Goal: Information Seeking & Learning: Compare options

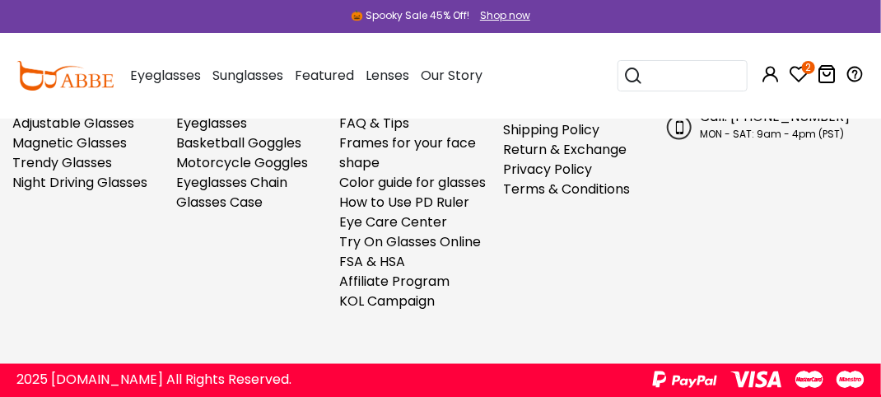
scroll to position [13826, 0]
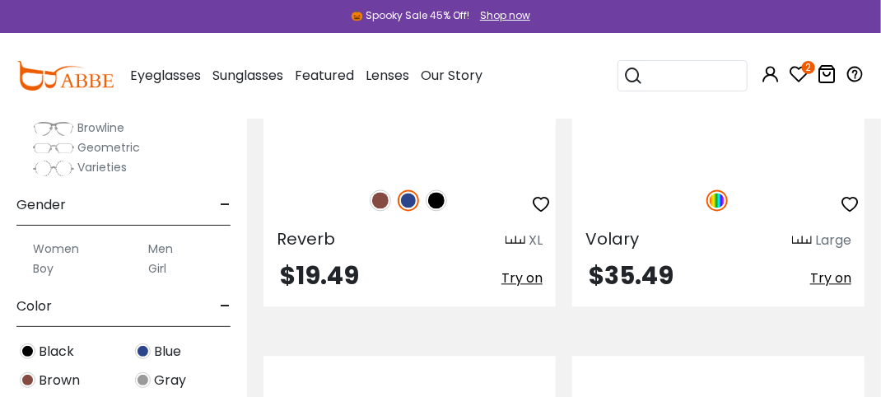
scroll to position [112, 0]
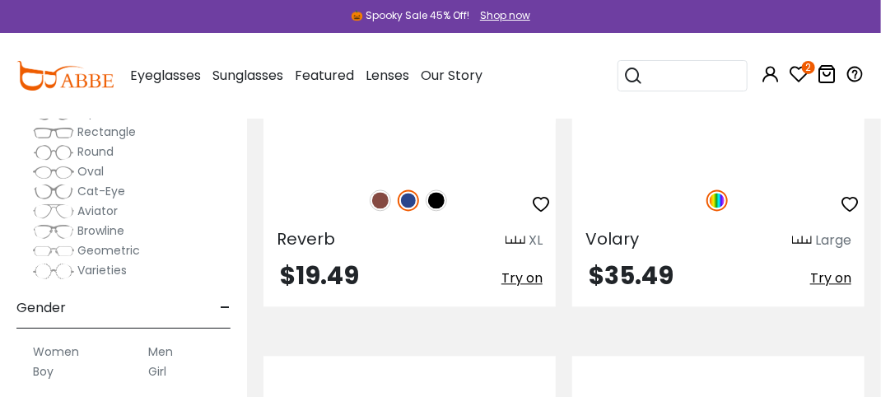
click at [173, 371] on div "Girl" at bounding box center [181, 371] width 99 height 20
click at [173, 361] on label "Men" at bounding box center [160, 352] width 25 height 20
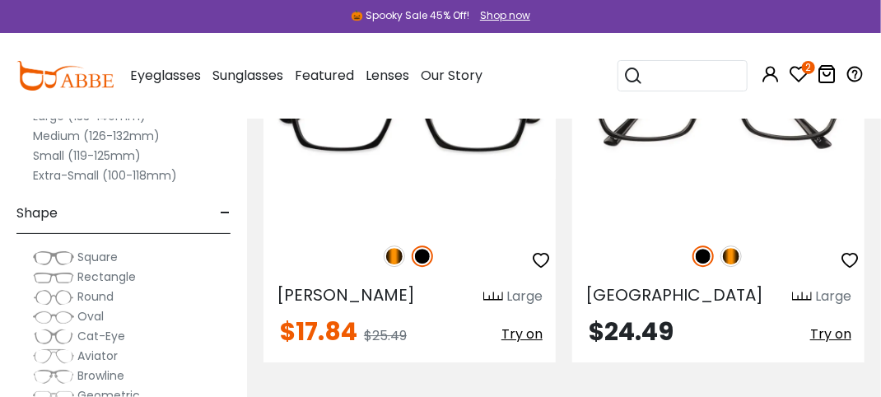
drag, startPoint x: 430, startPoint y: 267, endPoint x: 264, endPoint y: 114, distance: 226.0
click at [264, 114] on div "Sunglasses Women's Sunglasses Men's Sunglasses Kids' Sunglasses All Sunglasses …" at bounding box center [247, 76] width 71 height 82
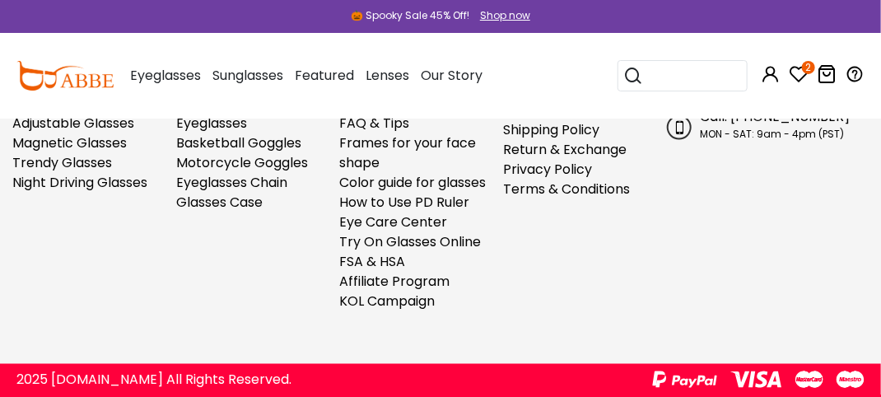
scroll to position [13743, 0]
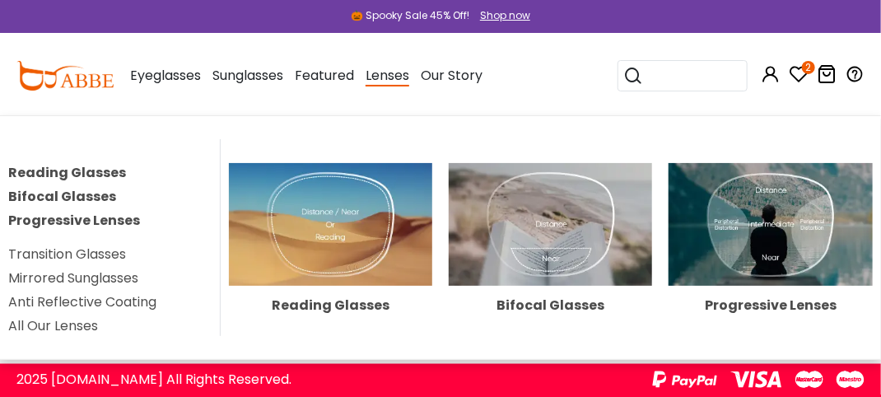
scroll to position [14896, 0]
click at [625, 132] on div "Reading Glasses Bifocal Glasses Progressive Lenses Transition Glasses Mirrored …" at bounding box center [440, 237] width 881 height 244
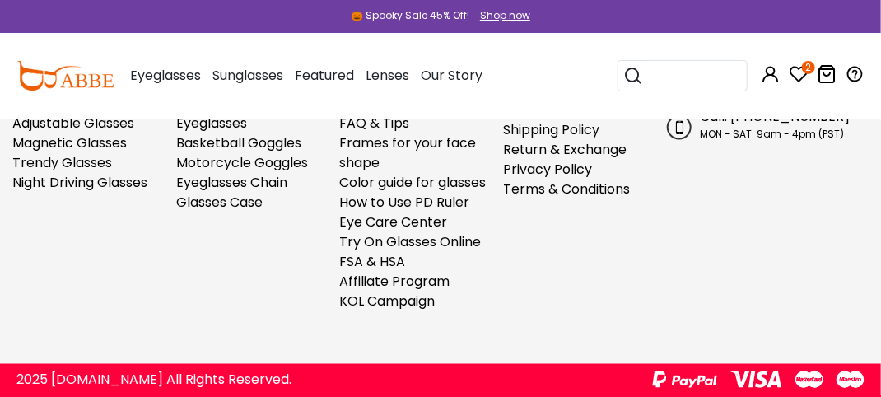
scroll to position [14947, 0]
click at [96, 172] on link "Trendy Glasses" at bounding box center [62, 162] width 100 height 19
drag, startPoint x: 102, startPoint y: 278, endPoint x: 132, endPoint y: 277, distance: 30.5
click at [101, 34] on link "Black Glasses" at bounding box center [56, 24] width 89 height 19
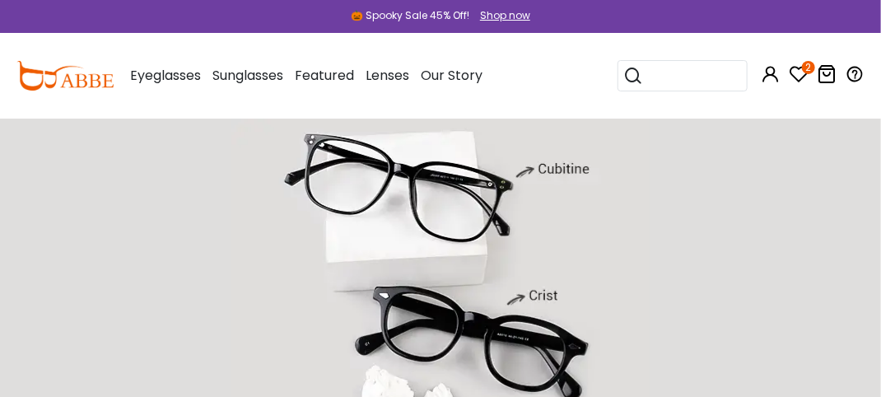
click at [825, 104] on div "0" at bounding box center [826, 76] width 20 height 86
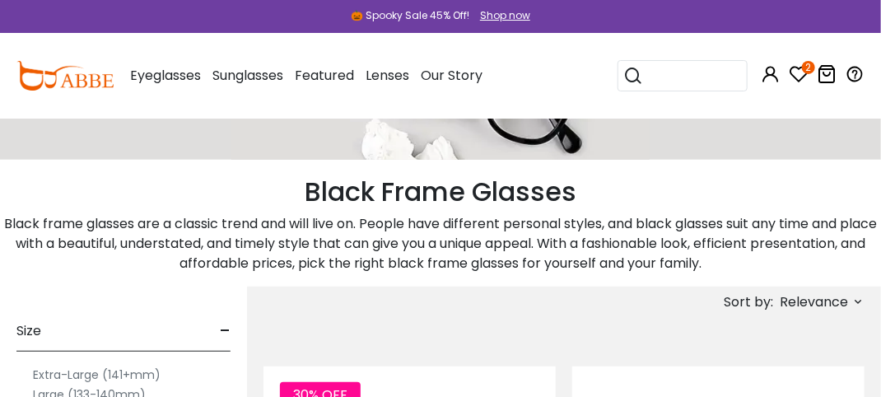
scroll to position [576, 0]
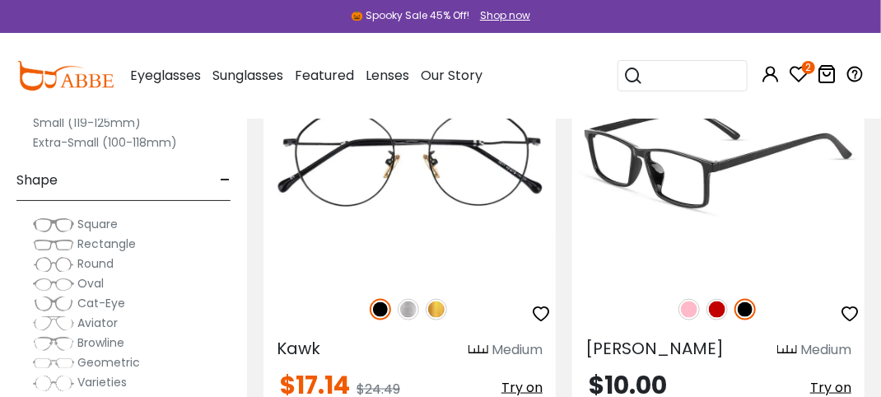
click at [701, 277] on img at bounding box center [718, 159] width 292 height 244
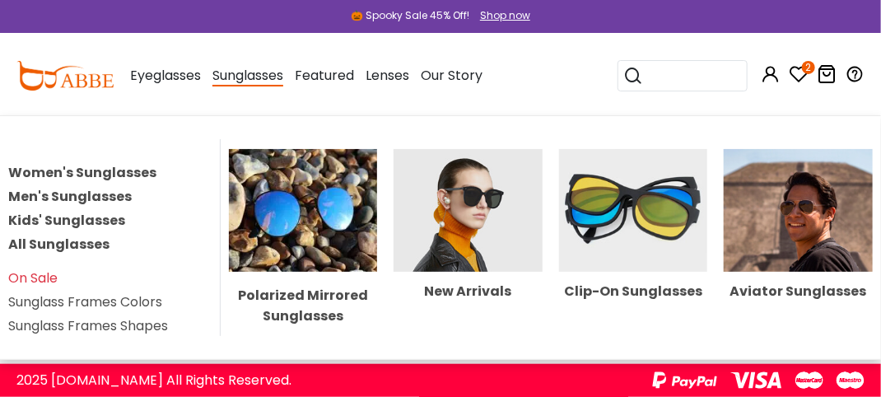
scroll to position [2551, 0]
click at [282, 258] on img at bounding box center [303, 210] width 149 height 123
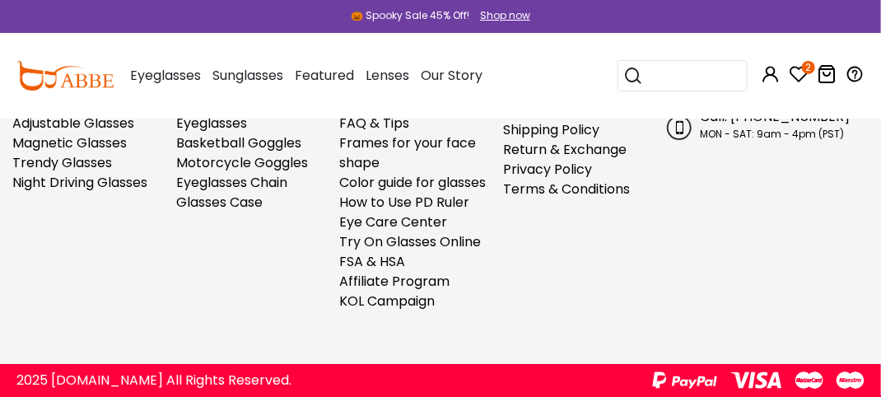
scroll to position [8888, 0]
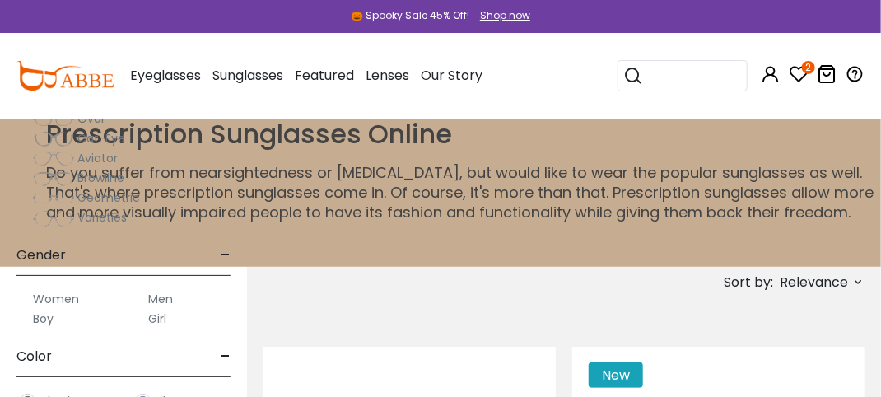
scroll to position [247, 0]
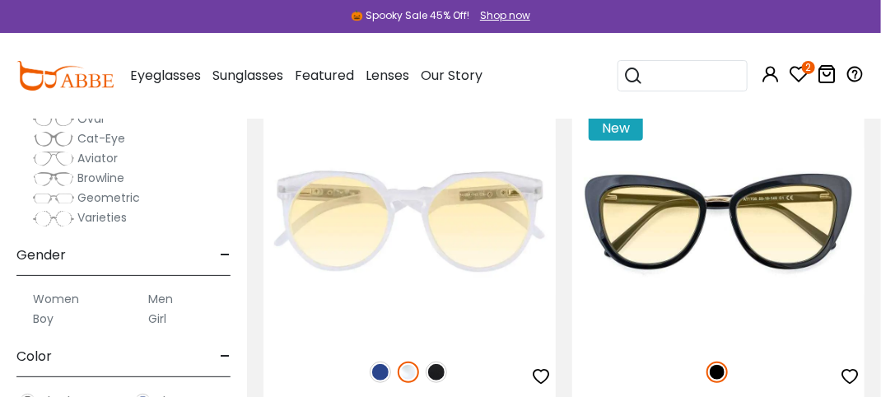
click at [166, 309] on label "Men" at bounding box center [160, 299] width 25 height 20
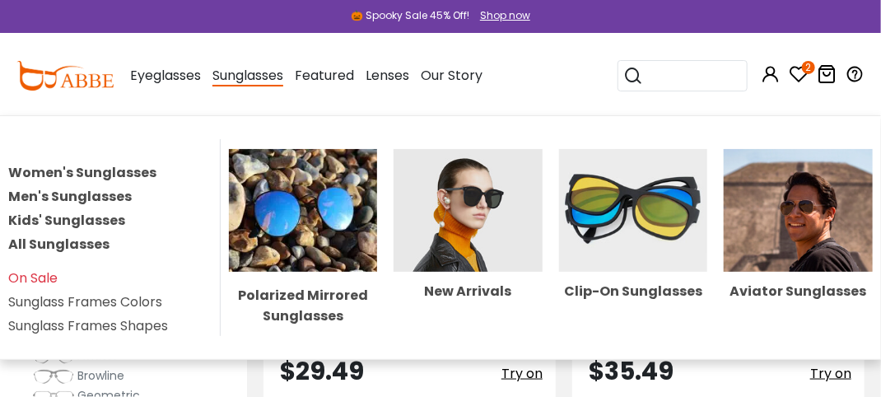
scroll to position [5020, 0]
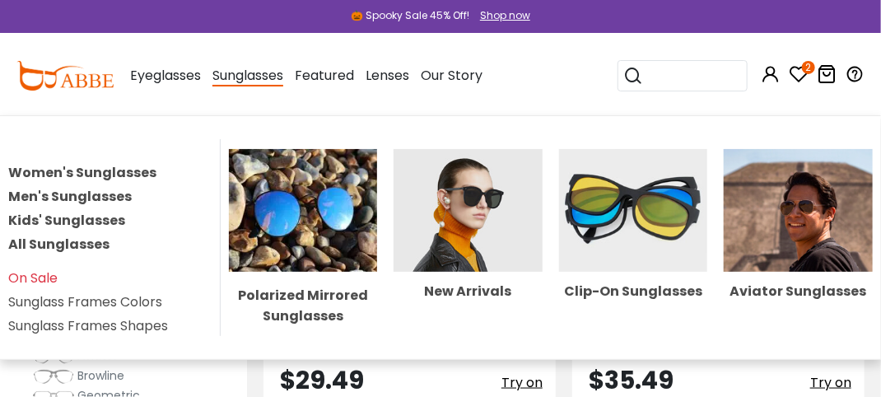
click at [458, 166] on div "Polarized Mirrored Sunglasses New Arrivals Clip-On Sunglasses Aviator Sunglasses" at bounding box center [551, 237] width 661 height 197
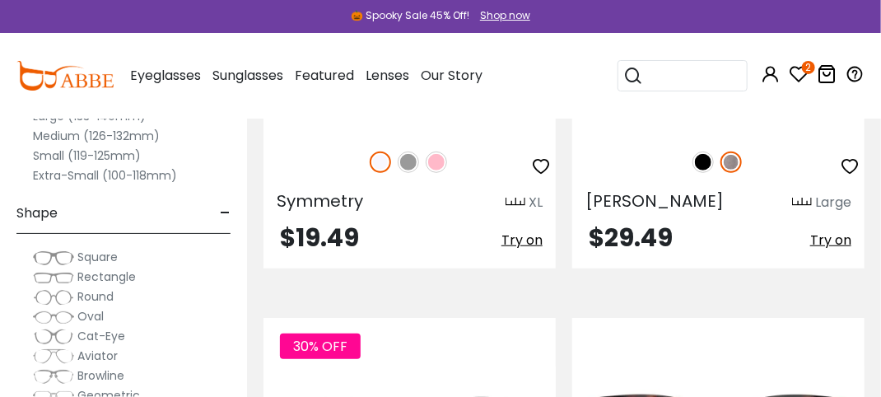
scroll to position [7160, 0]
